Goal: Find specific page/section: Find specific page/section

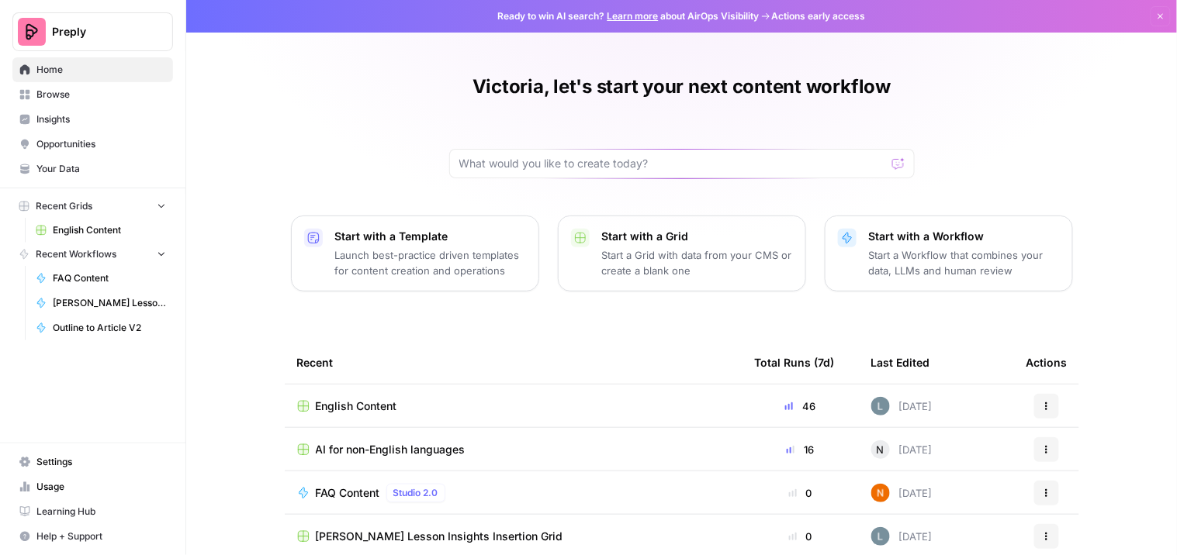
click at [385, 405] on span "English Content" at bounding box center [356, 407] width 81 height 16
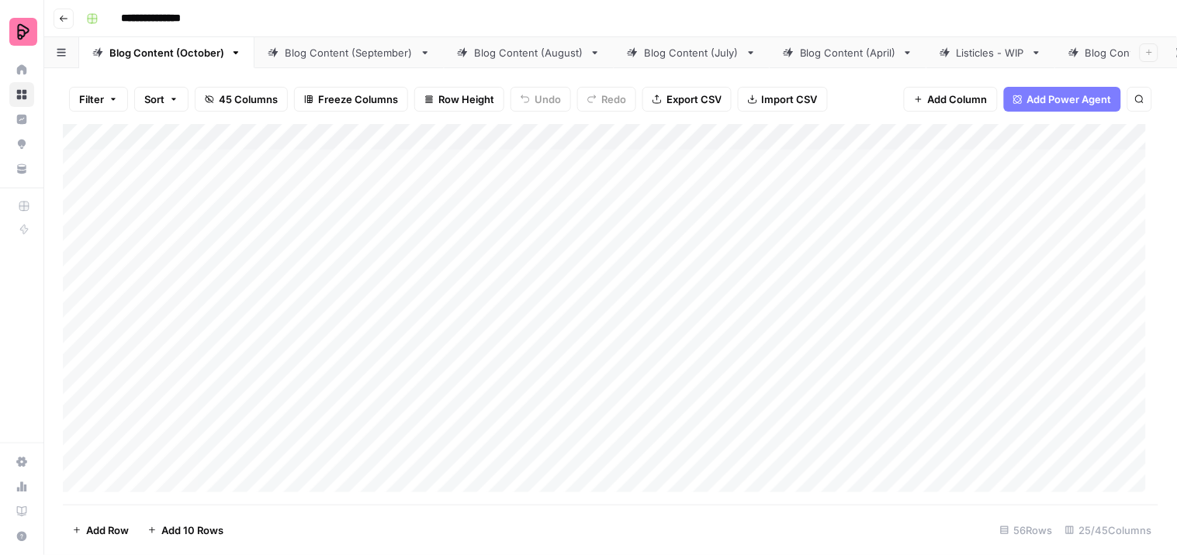
click at [310, 50] on div "Blog Content (September)" at bounding box center [349, 53] width 129 height 16
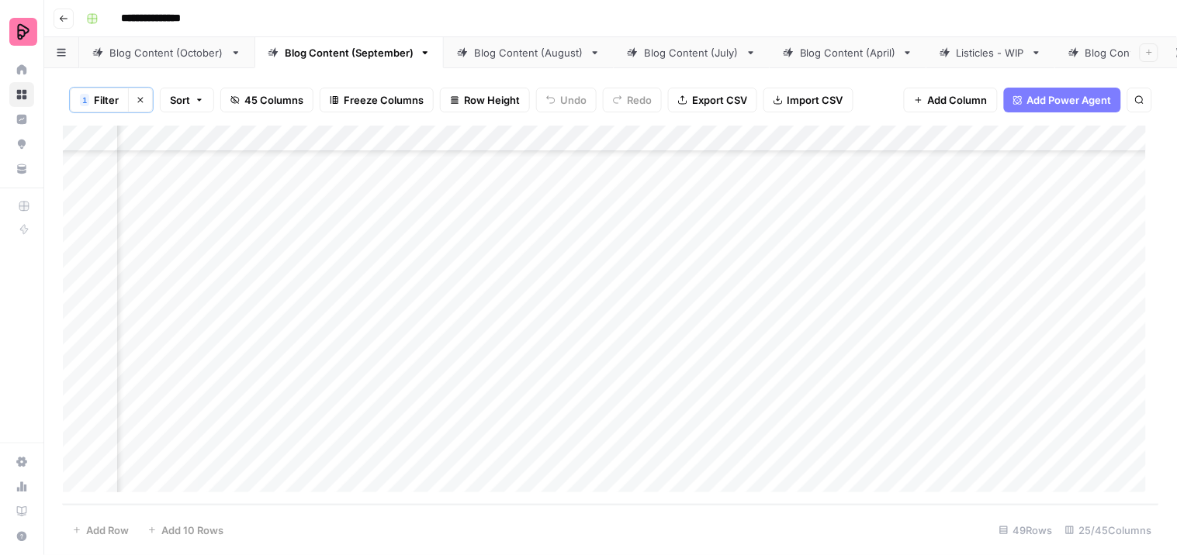
scroll to position [1634, 303]
click at [168, 55] on link "Blog Content (October)" at bounding box center [166, 52] width 175 height 31
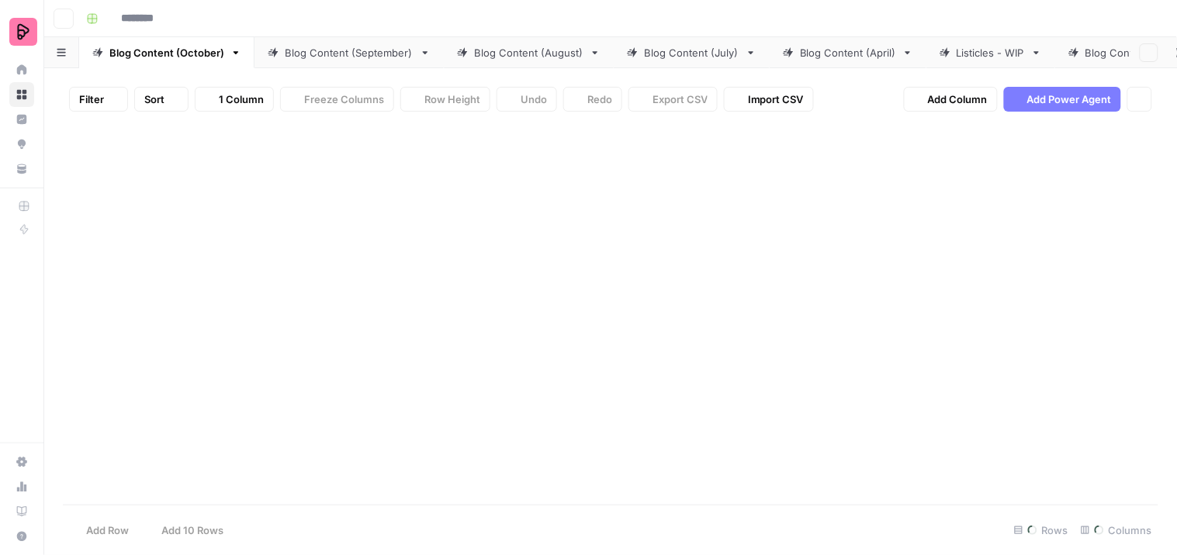
type input "**********"
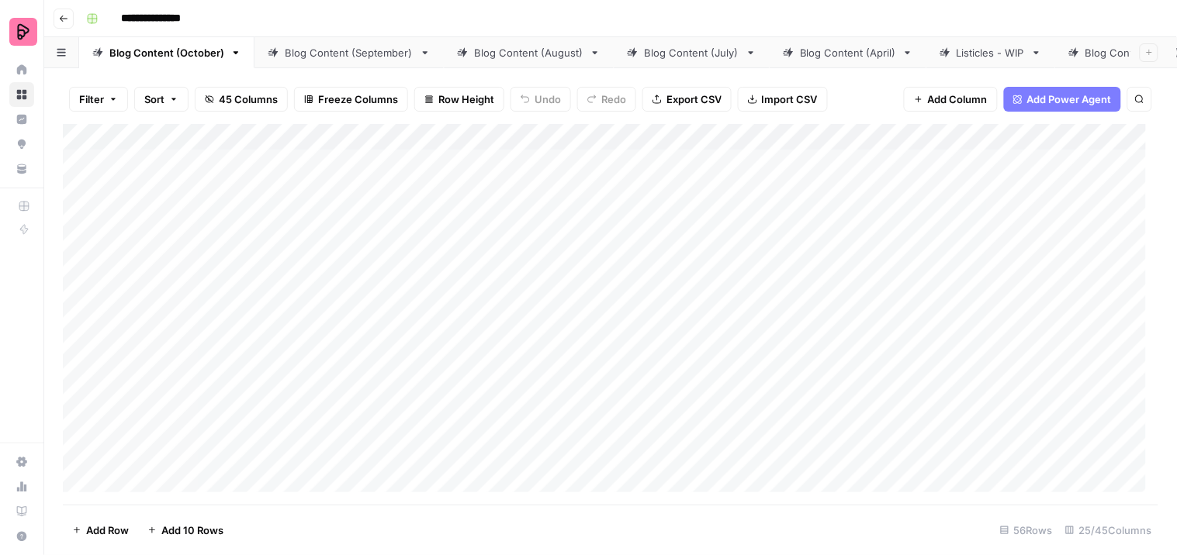
click at [323, 49] on div "Blog Content (September)" at bounding box center [349, 53] width 129 height 16
